Goal: Check status: Check status

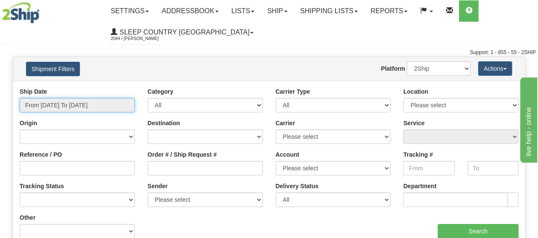
click at [79, 103] on input "From [DATE] To [DATE]" at bounding box center [77, 105] width 115 height 14
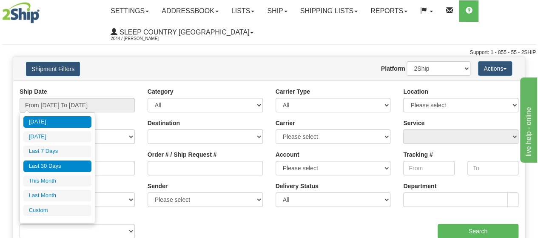
click at [58, 161] on li "Last 30 Days" at bounding box center [57, 165] width 68 height 11
type input "From [DATE] To [DATE]"
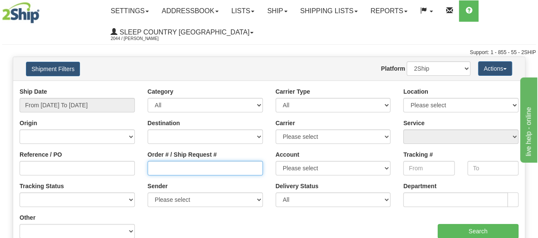
click at [159, 169] on input "Order # / Ship Request #" at bounding box center [204, 168] width 115 height 14
paste input "9000I018629"
type input "9000I018629"
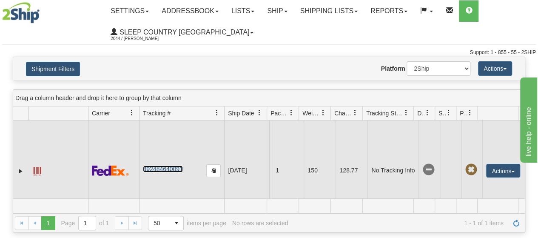
click at [159, 167] on link "392484640091" at bounding box center [163, 168] width 40 height 7
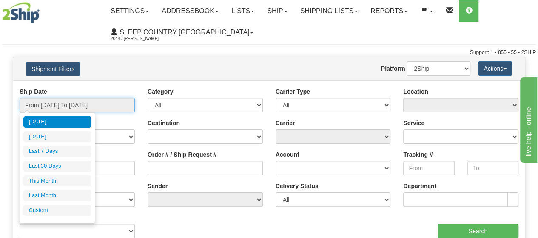
click at [80, 102] on input "From [DATE] To [DATE]" at bounding box center [77, 105] width 115 height 14
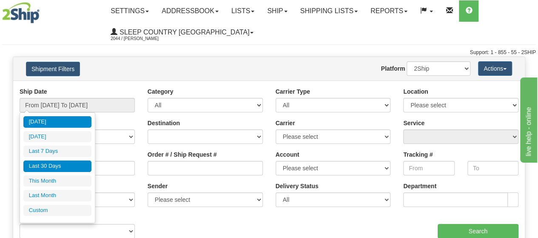
click at [61, 163] on li "Last 30 Days" at bounding box center [57, 165] width 68 height 11
type input "From [DATE] To [DATE]"
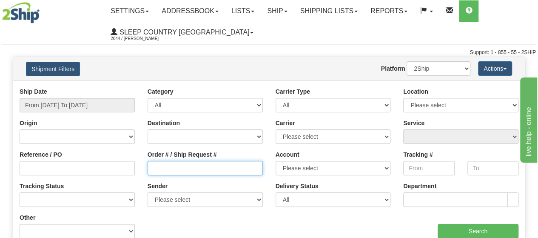
click at [183, 168] on input "Order # / Ship Request #" at bounding box center [204, 168] width 115 height 14
paste input "9000I041677"
type input "9000I041677"
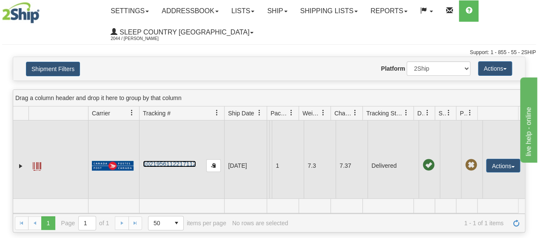
click at [172, 164] on link "1021956112217112" at bounding box center [169, 163] width 53 height 7
